Goal: Book appointment/travel/reservation

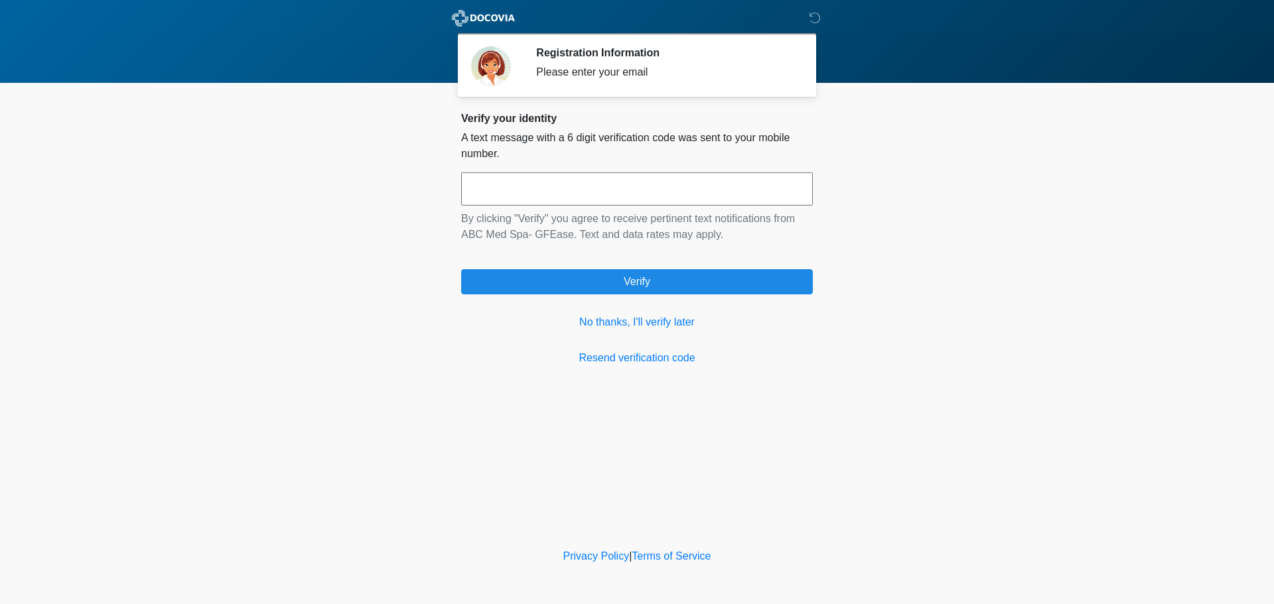
click at [676, 196] on input "text" at bounding box center [637, 188] width 352 height 33
type input "******"
click at [588, 318] on link "No thanks, I'll verify later" at bounding box center [637, 322] width 352 height 16
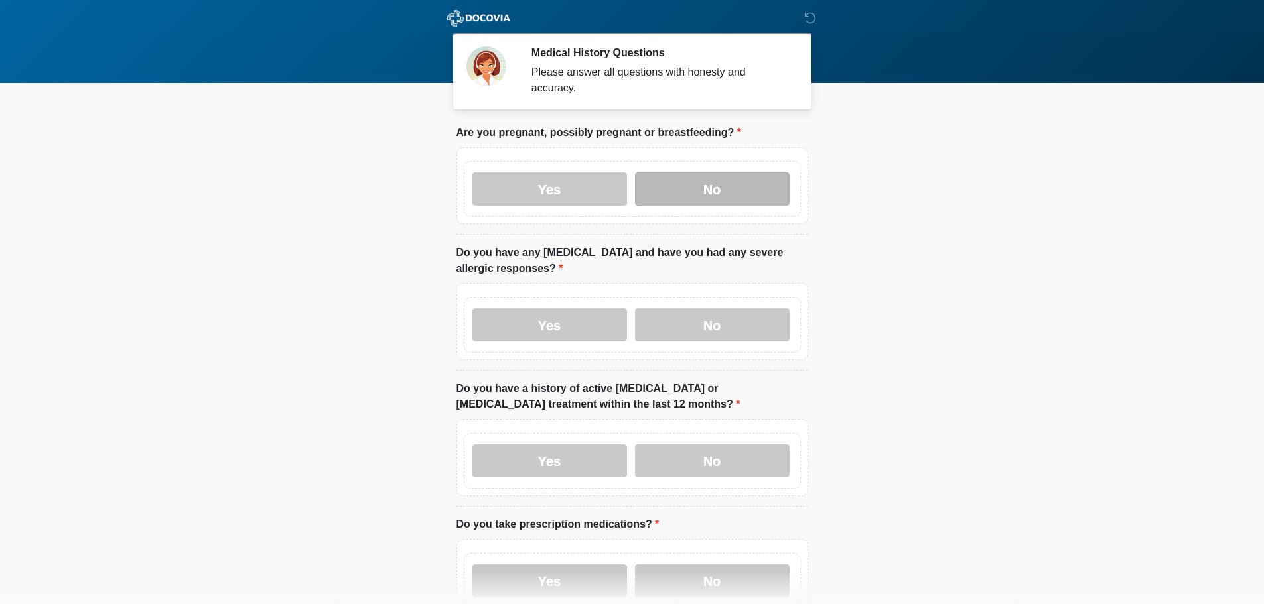
click at [684, 172] on label "No" at bounding box center [712, 188] width 155 height 33
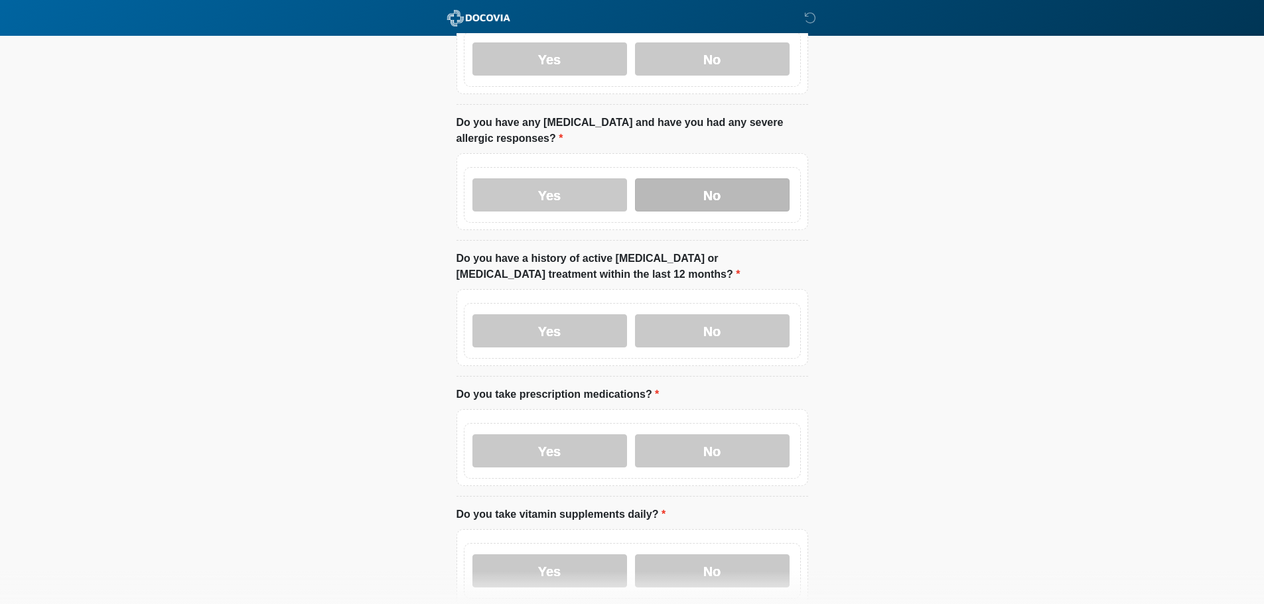
scroll to position [133, 0]
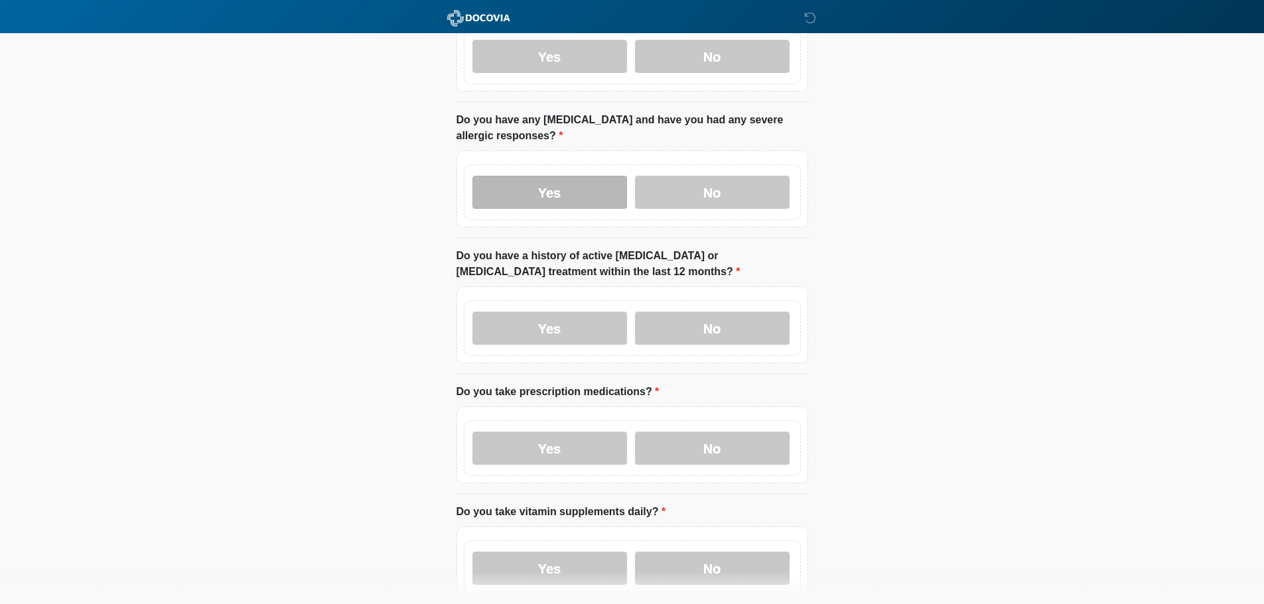
click at [584, 176] on label "Yes" at bounding box center [549, 192] width 155 height 33
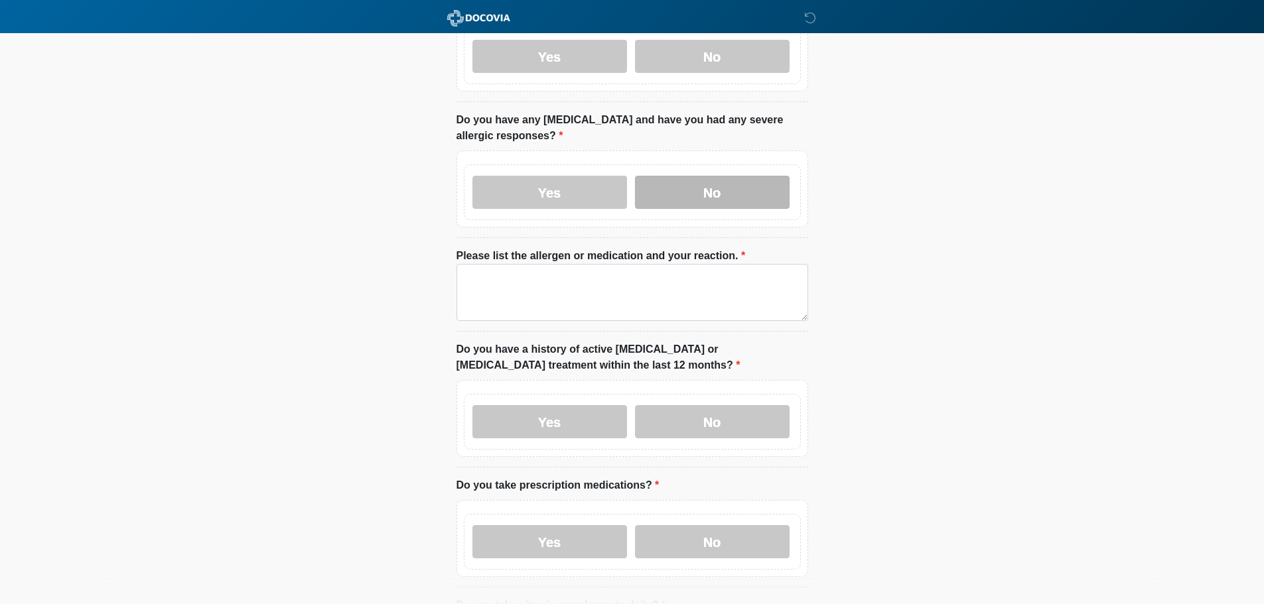
click at [707, 178] on label "No" at bounding box center [712, 192] width 155 height 33
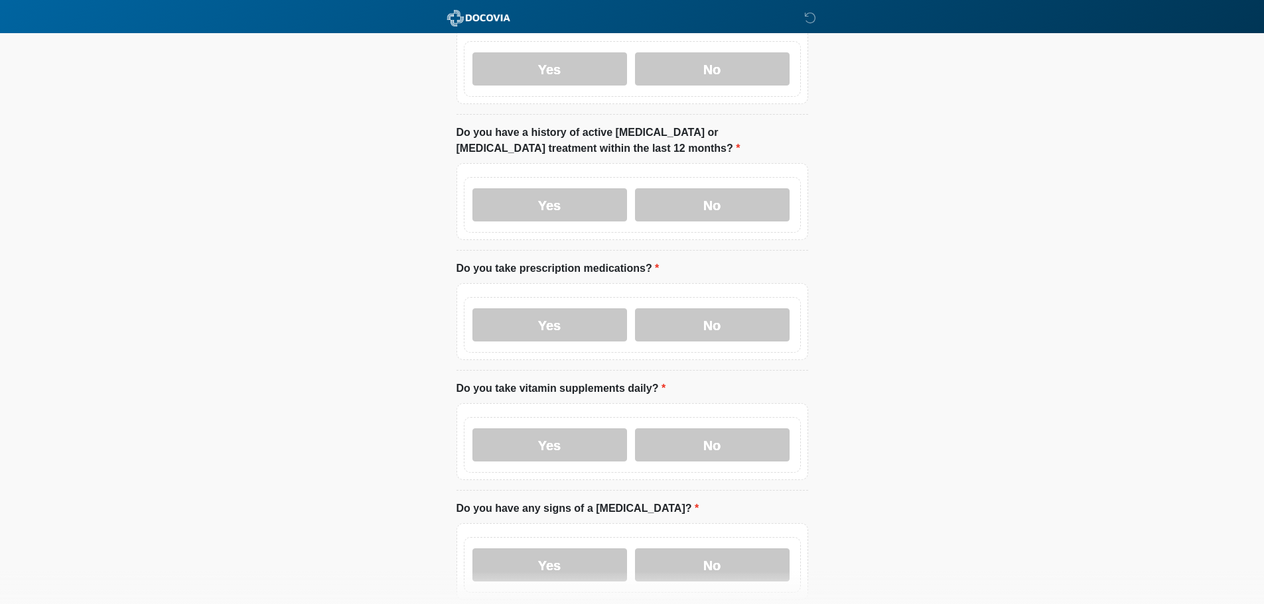
scroll to position [265, 0]
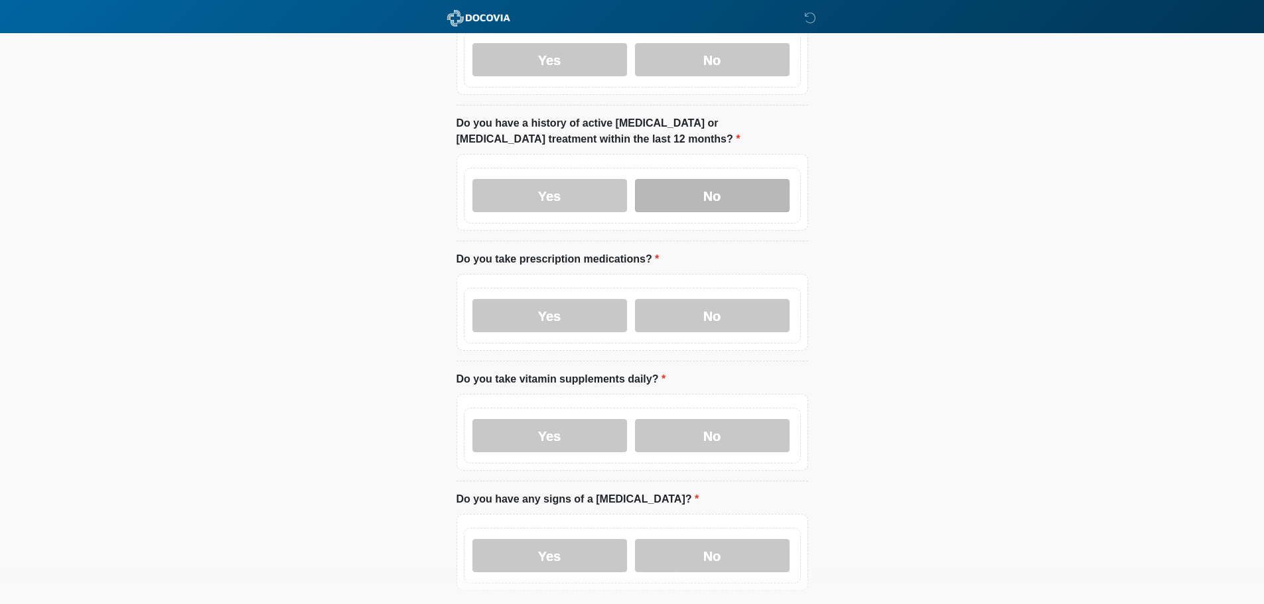
click at [726, 179] on label "No" at bounding box center [712, 195] width 155 height 33
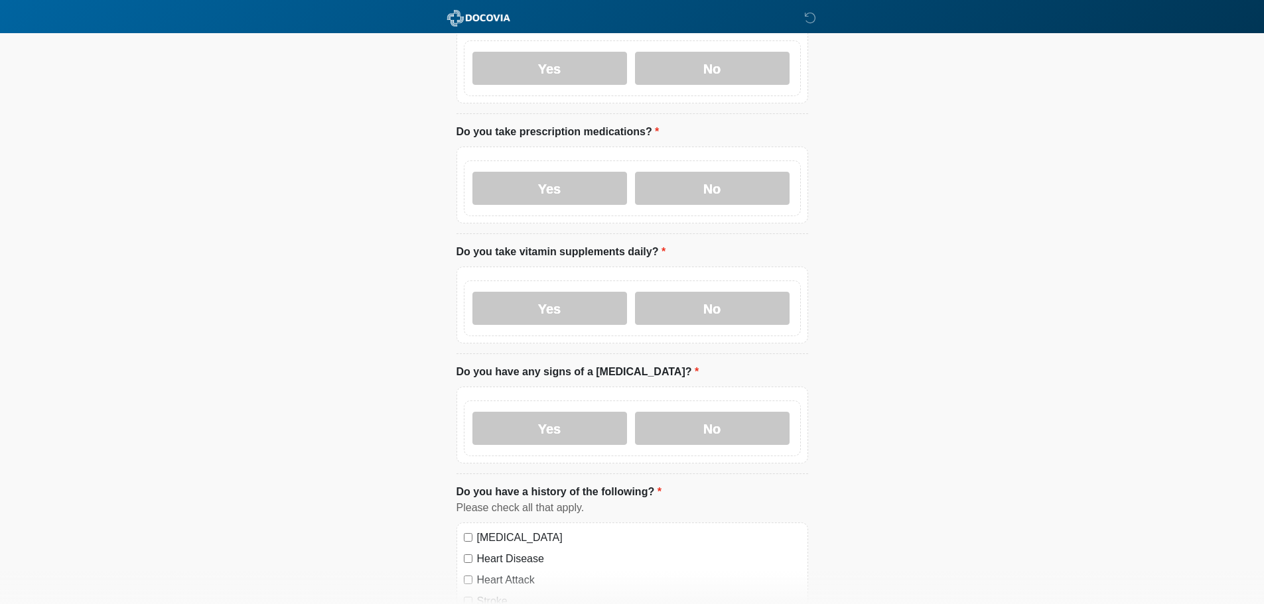
scroll to position [398, 0]
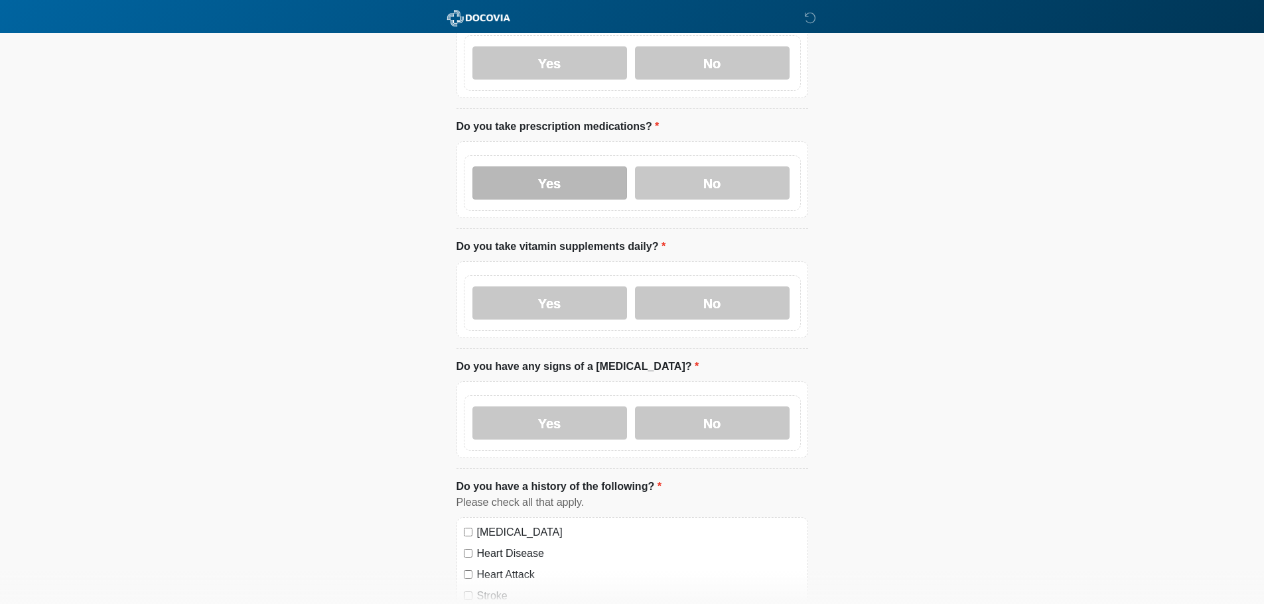
click at [544, 168] on label "Yes" at bounding box center [549, 183] width 155 height 33
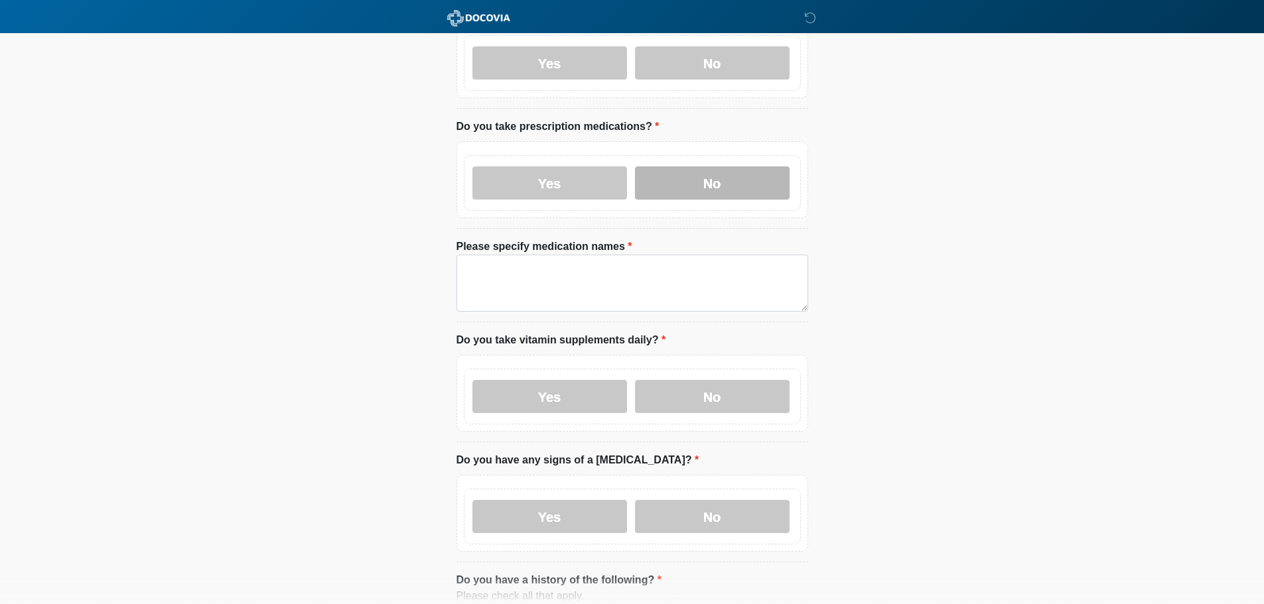
click at [714, 167] on label "No" at bounding box center [712, 183] width 155 height 33
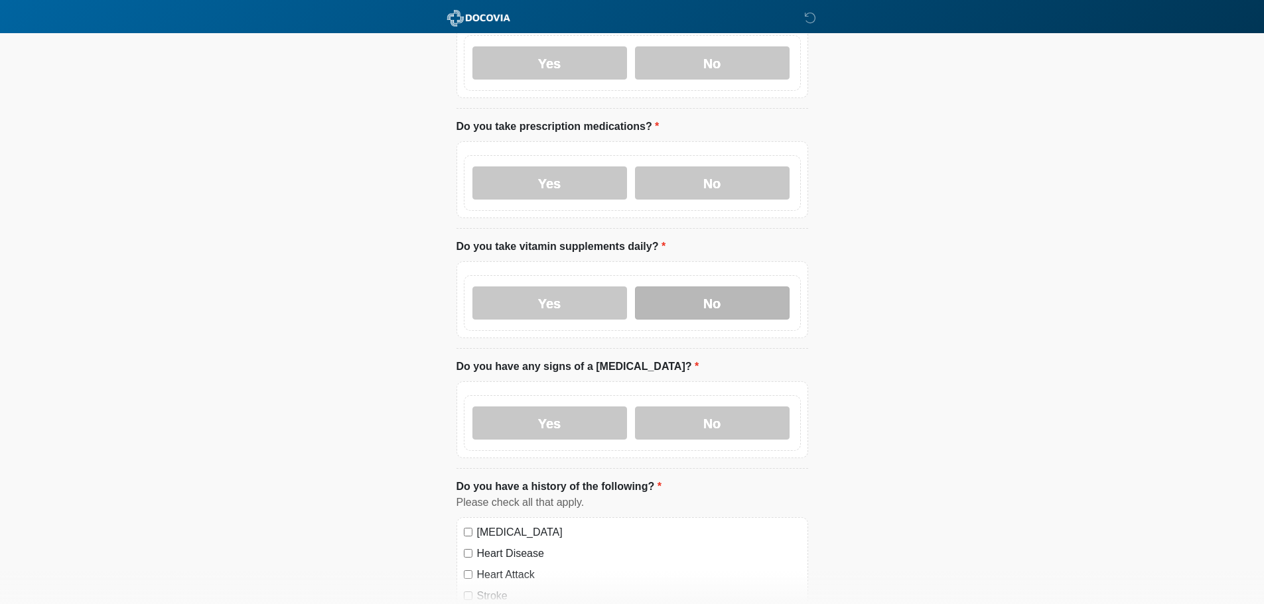
click at [713, 297] on label "No" at bounding box center [712, 303] width 155 height 33
click at [715, 407] on label "No" at bounding box center [712, 423] width 155 height 33
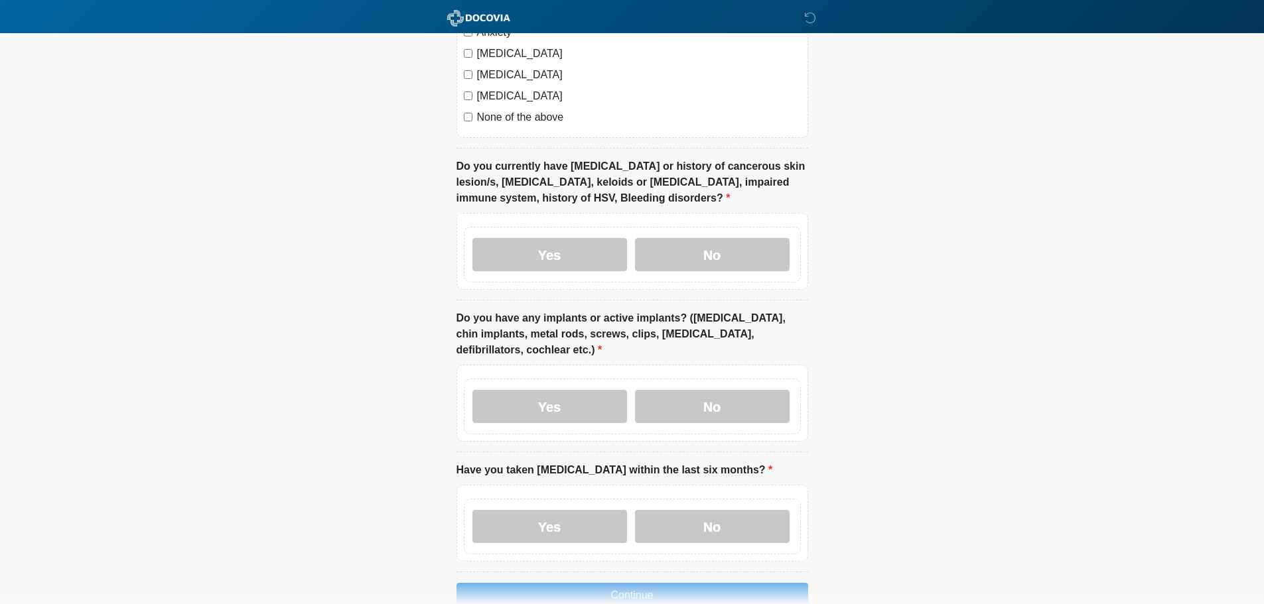
scroll to position [1061, 0]
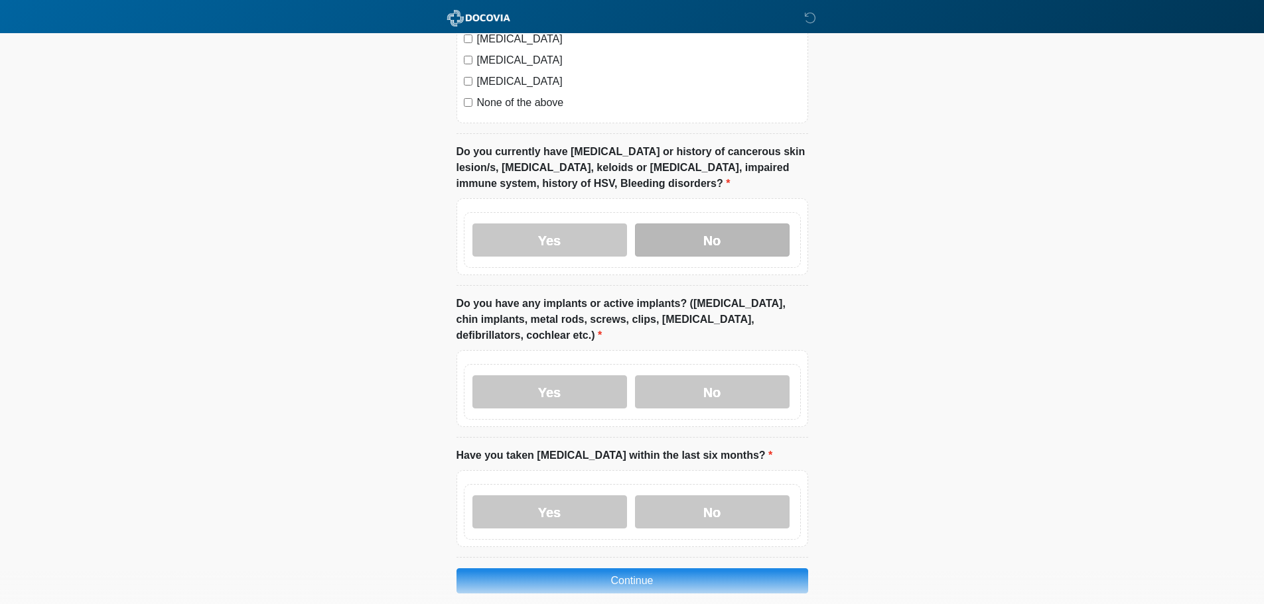
click at [691, 234] on label "No" at bounding box center [712, 240] width 155 height 33
click at [716, 375] on label "No" at bounding box center [712, 391] width 155 height 33
click at [725, 503] on label "No" at bounding box center [712, 512] width 155 height 33
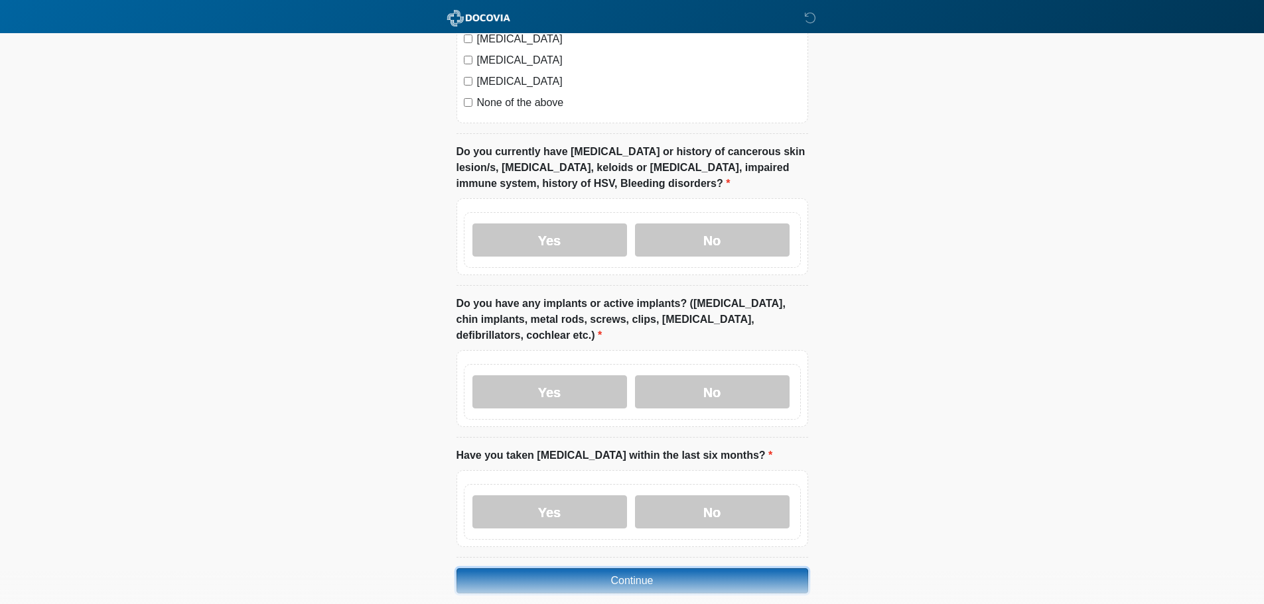
click at [671, 574] on button "Continue" at bounding box center [632, 581] width 352 height 25
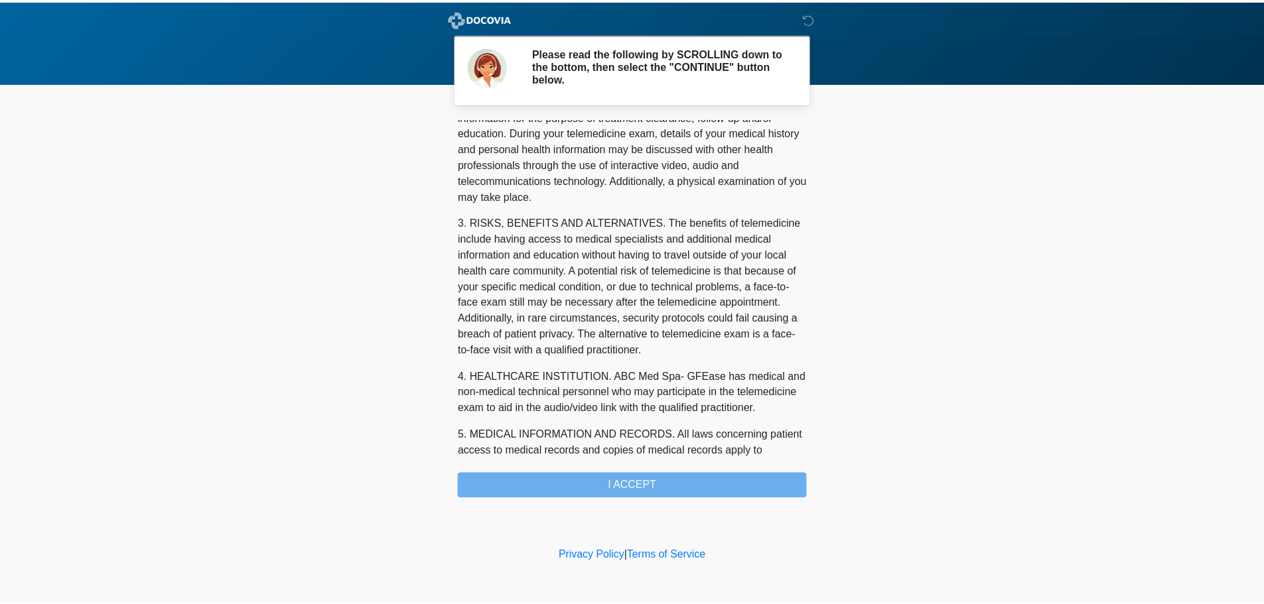
scroll to position [446, 0]
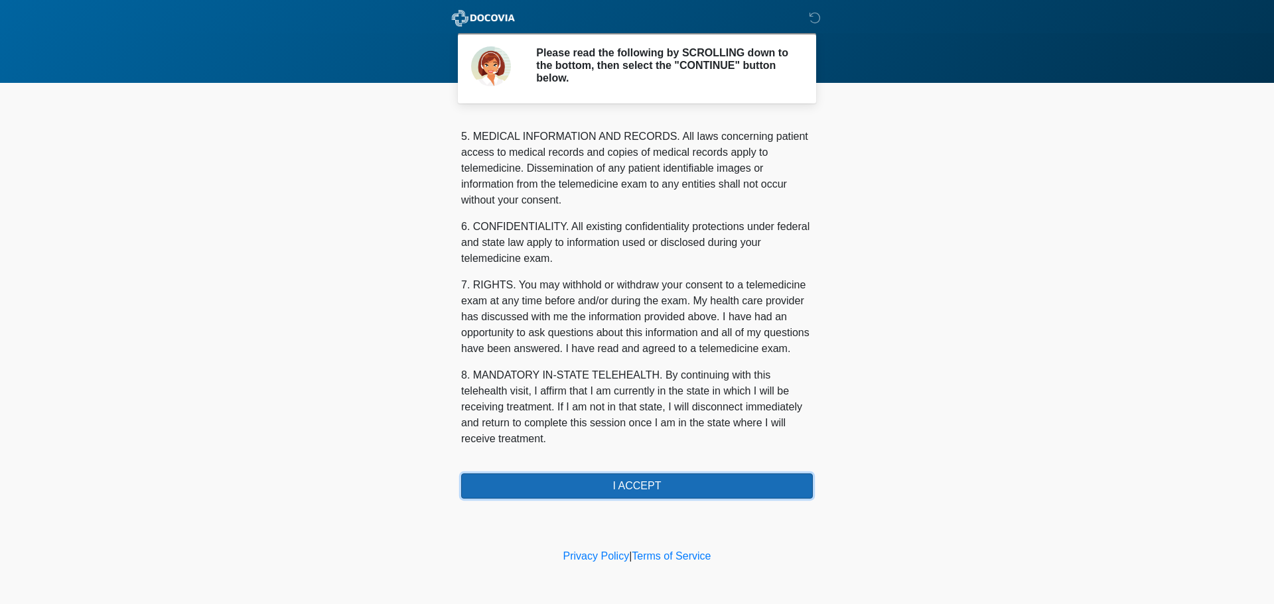
click at [650, 481] on button "I ACCEPT" at bounding box center [637, 486] width 352 height 25
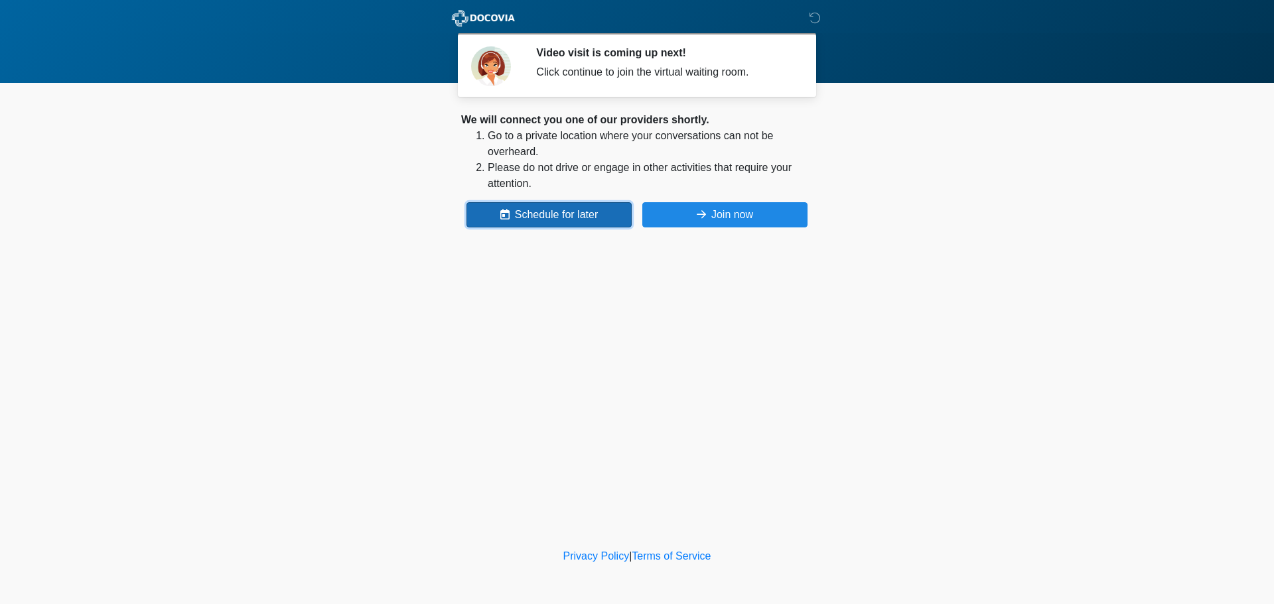
click at [525, 212] on button "Schedule for later" at bounding box center [548, 214] width 165 height 25
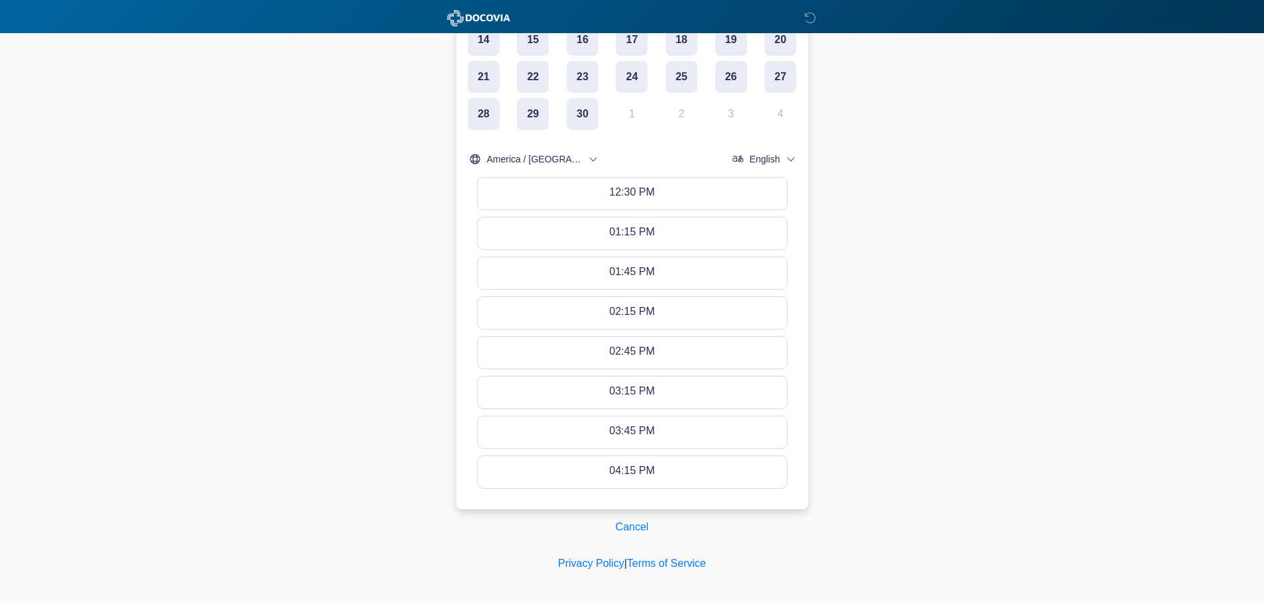
scroll to position [399, 0]
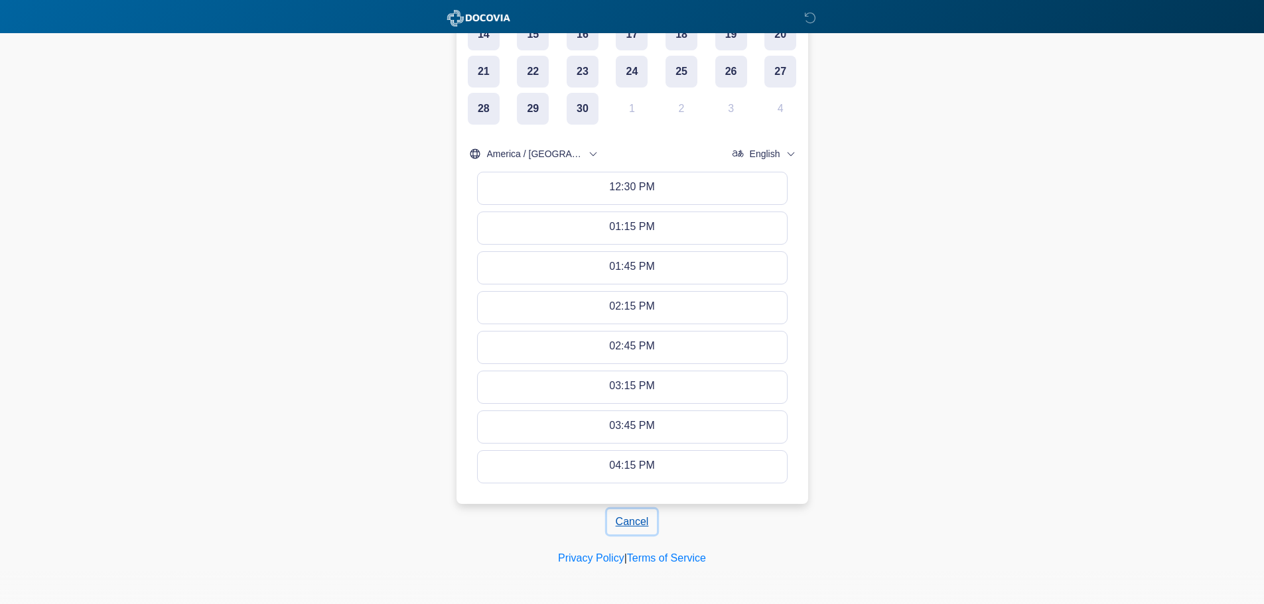
click at [632, 512] on button "Cancel" at bounding box center [632, 521] width 50 height 25
